Goal: Check status: Check status

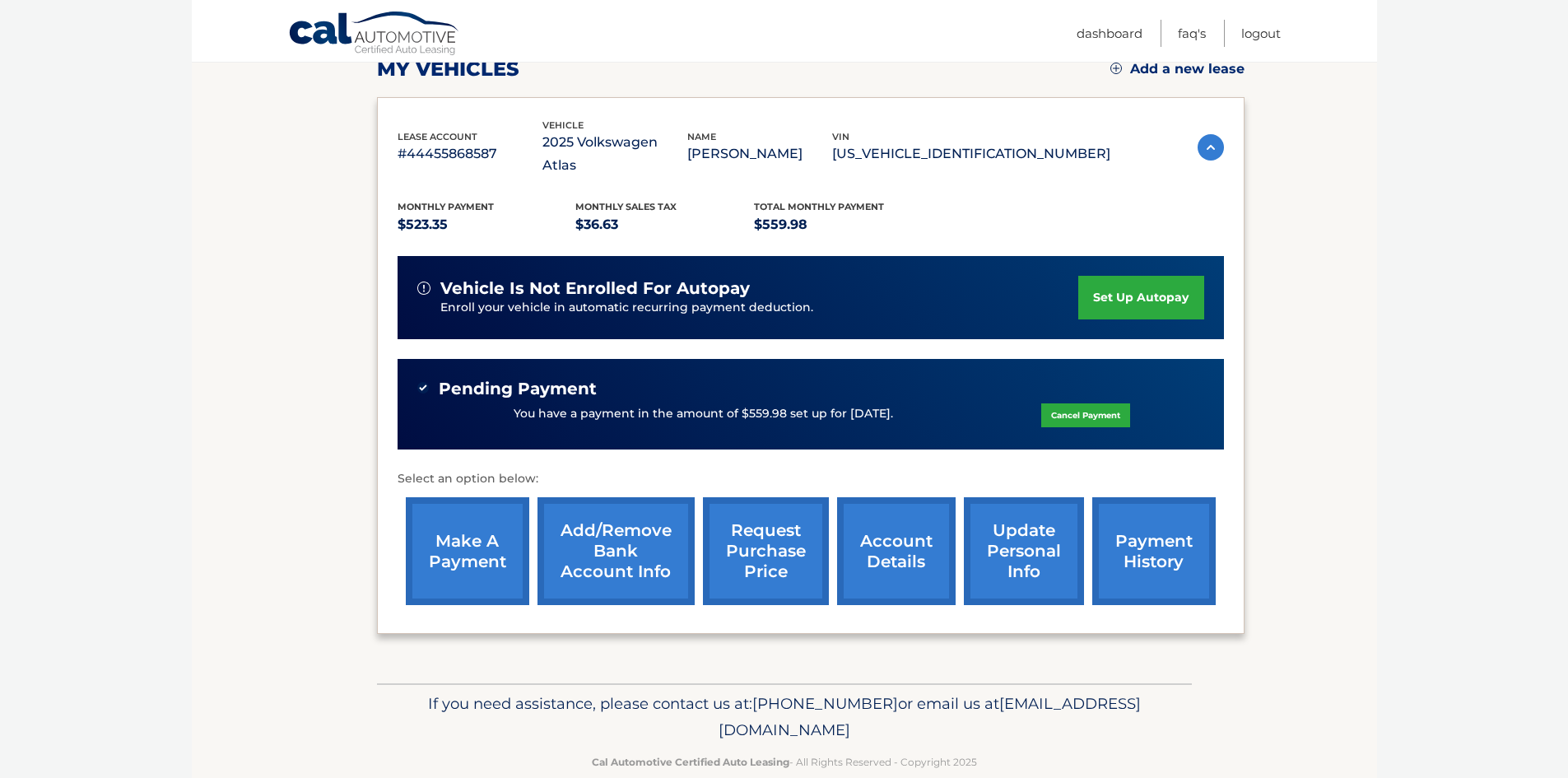
scroll to position [251, 0]
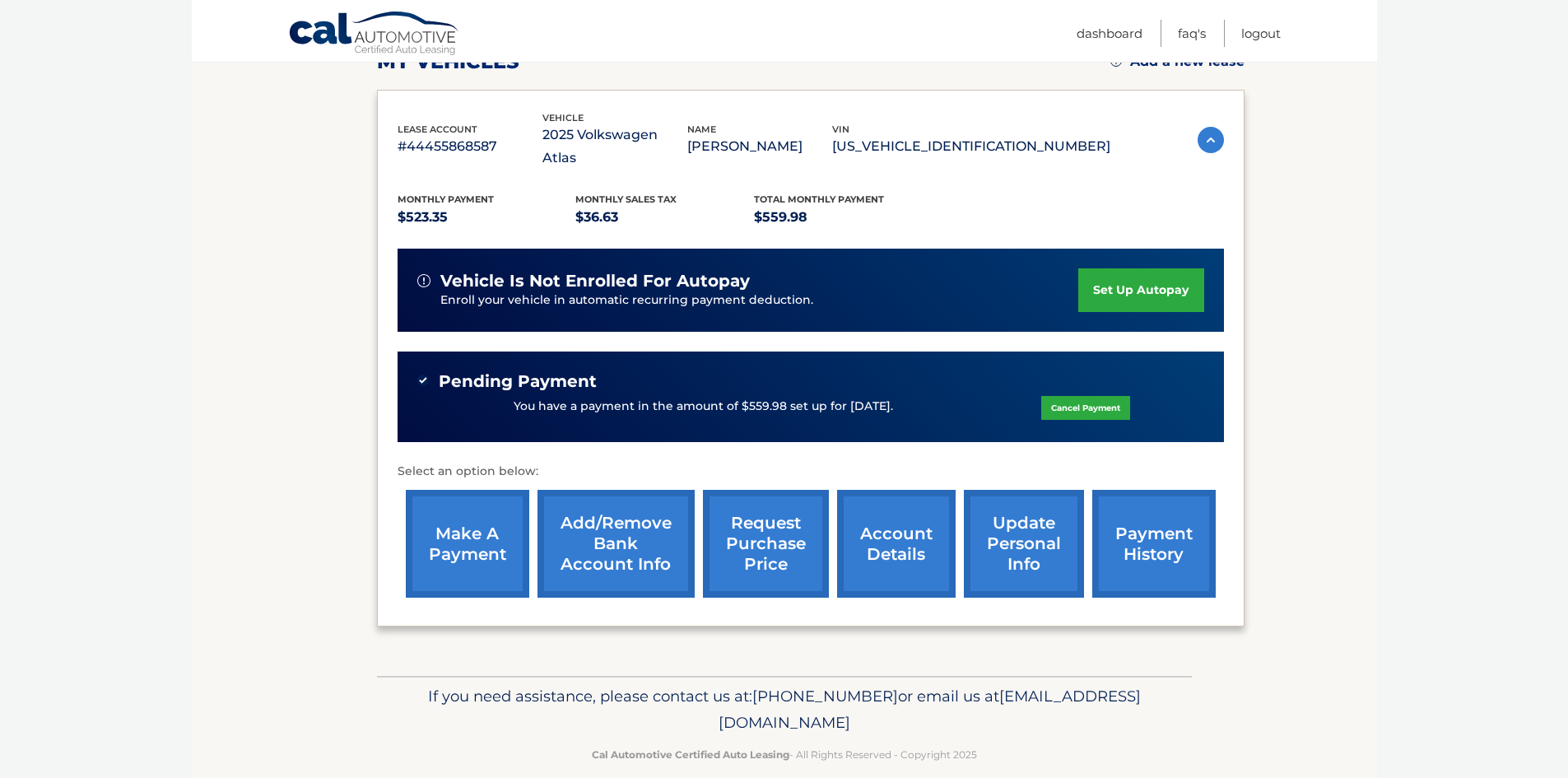
click at [1130, 519] on link "payment history" at bounding box center [1154, 544] width 124 height 108
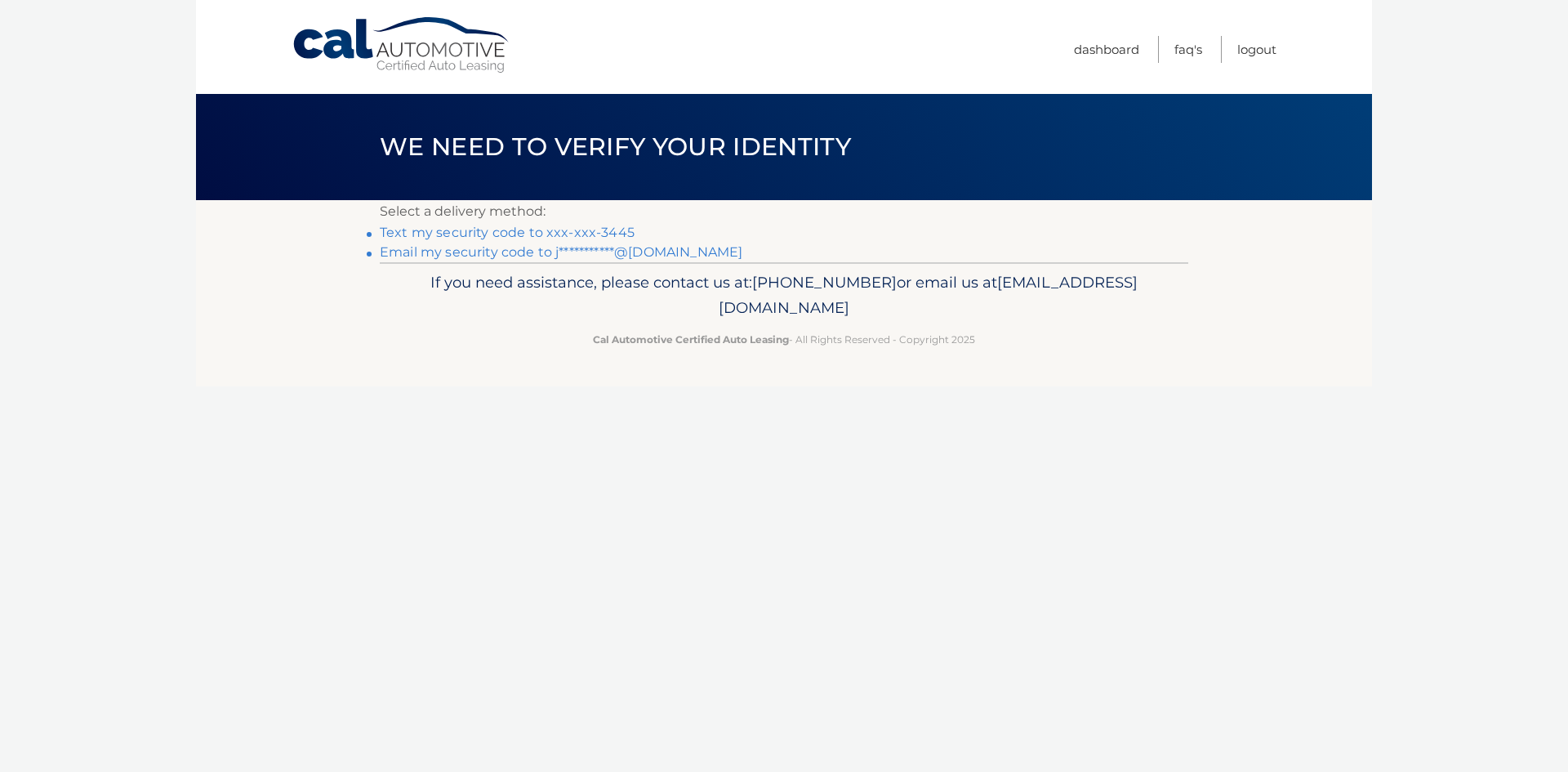
click at [514, 232] on link "Text my security code to xxx-xxx-3445" at bounding box center [507, 232] width 255 height 16
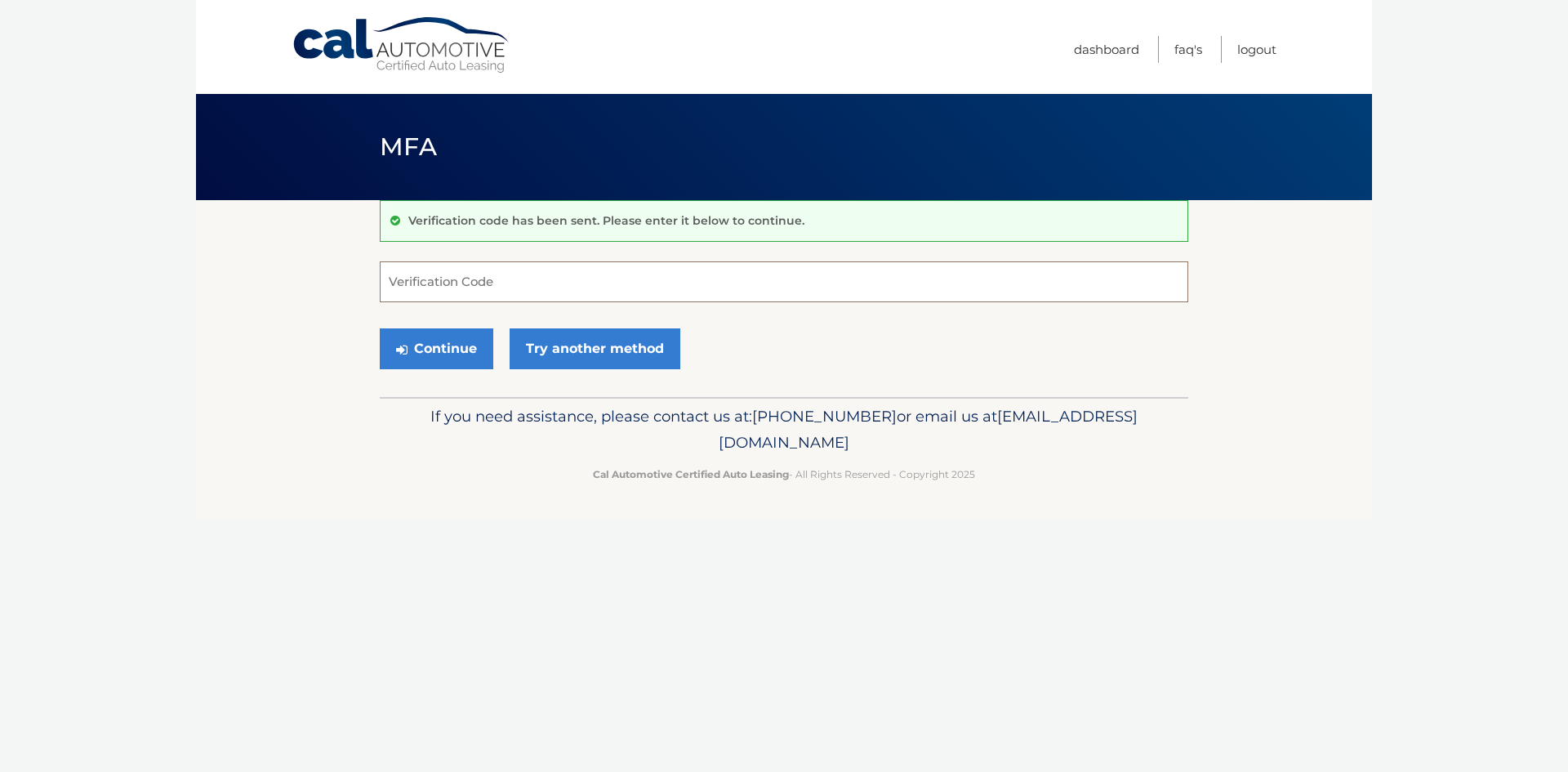
click at [527, 280] on input "Verification Code" at bounding box center [784, 282] width 808 height 41
type input "063767"
click at [442, 345] on button "Continue" at bounding box center [437, 349] width 114 height 41
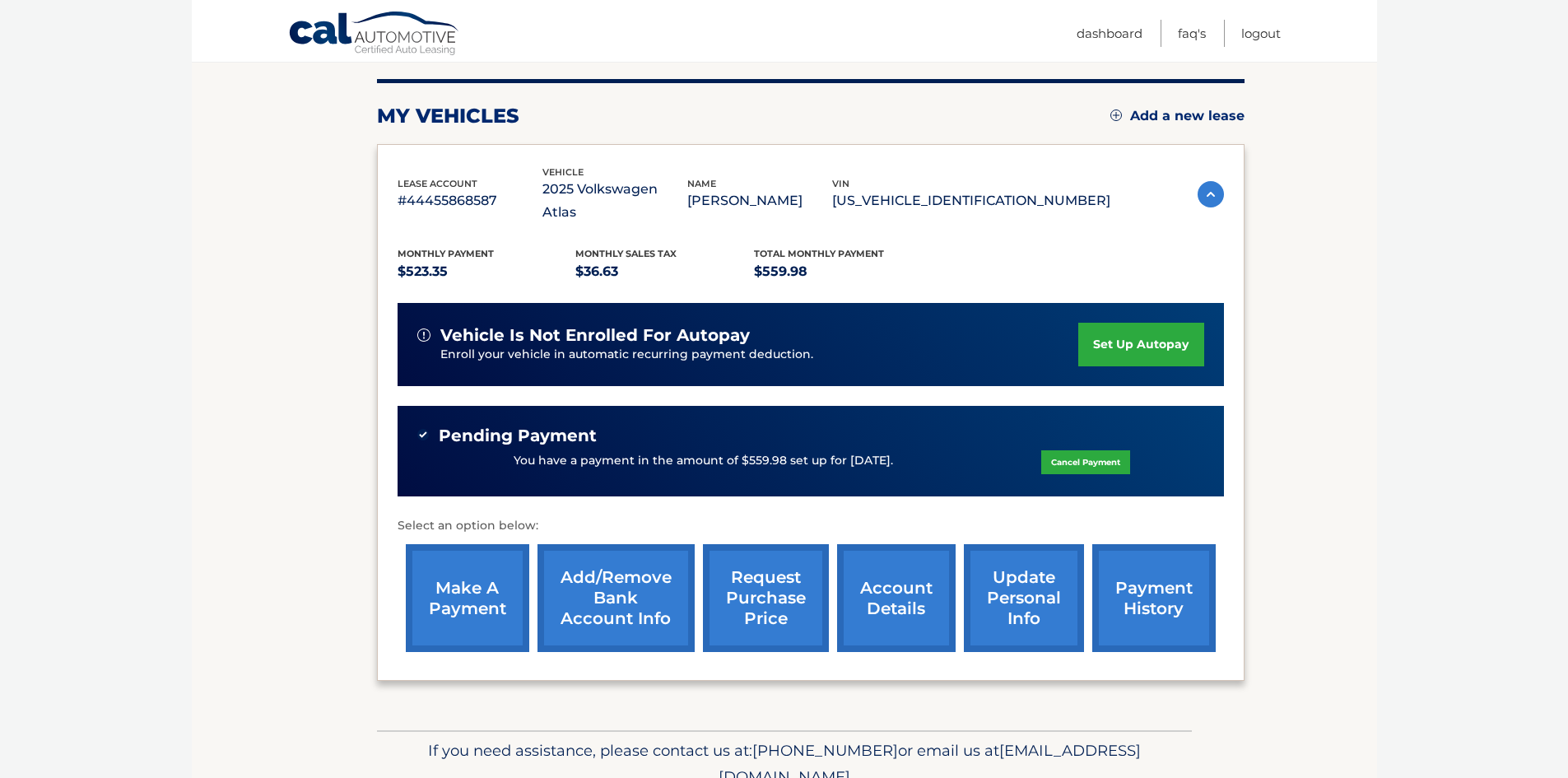
scroll to position [247, 0]
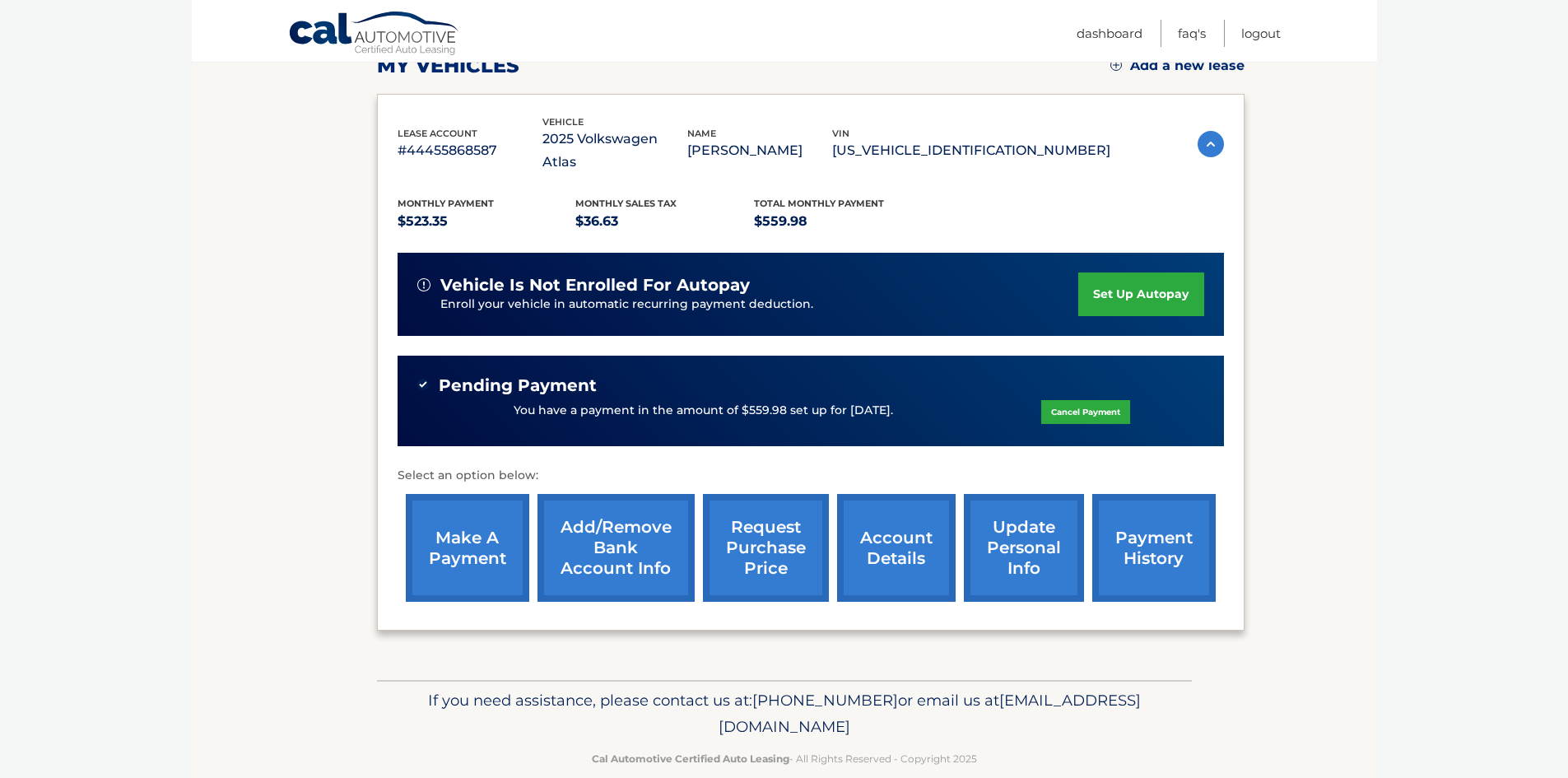
click at [1157, 529] on link "payment history" at bounding box center [1154, 548] width 124 height 108
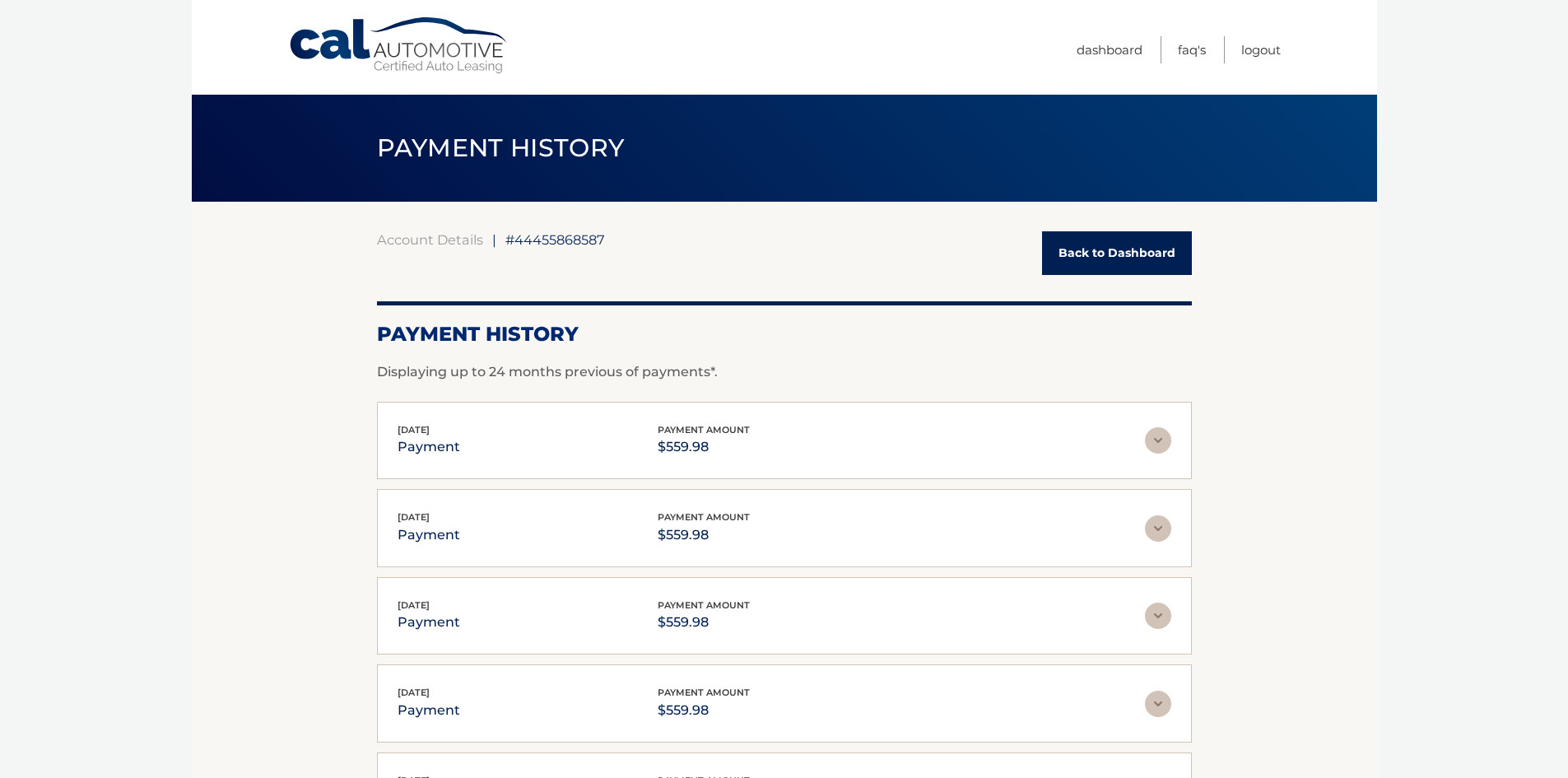
click at [1123, 251] on link "Back to Dashboard" at bounding box center [1117, 253] width 150 height 43
